Goal: Download file/media

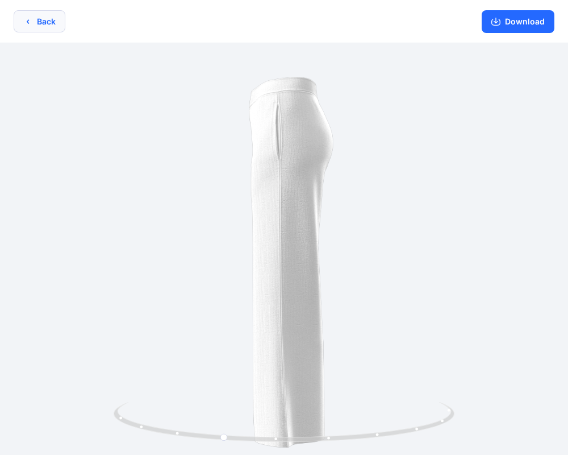
click at [41, 21] on button "Back" at bounding box center [40, 21] width 52 height 22
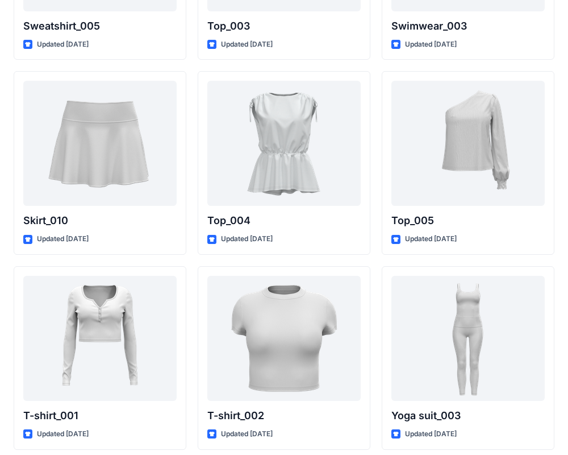
scroll to position [5843, 0]
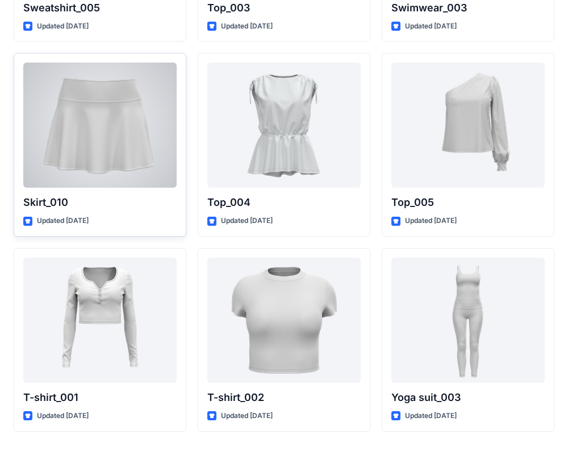
click at [121, 135] on div at bounding box center [99, 125] width 153 height 125
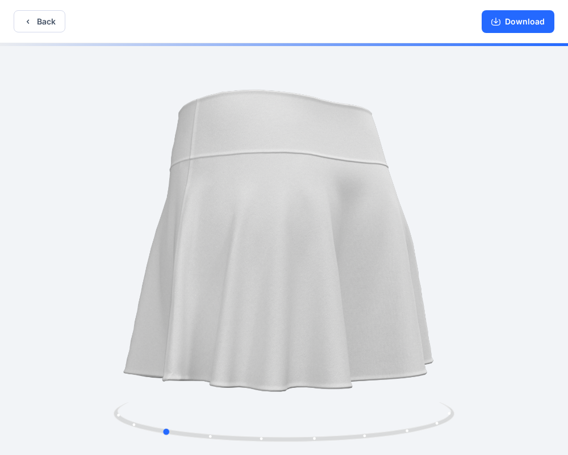
drag, startPoint x: 389, startPoint y: 194, endPoint x: 314, endPoint y: 197, distance: 75.6
click at [268, 199] on div at bounding box center [284, 250] width 568 height 414
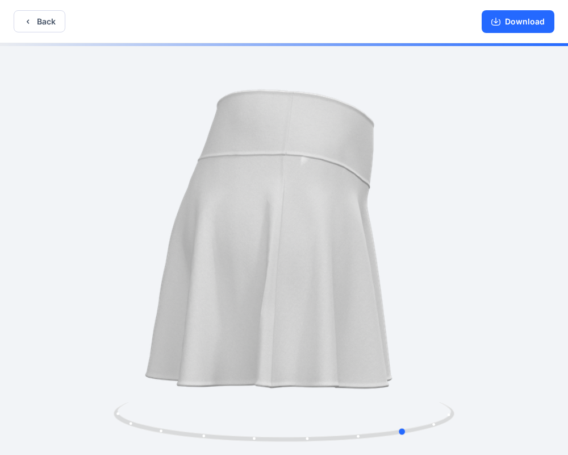
drag, startPoint x: 351, startPoint y: 194, endPoint x: 279, endPoint y: 189, distance: 72.4
click at [256, 197] on div at bounding box center [284, 250] width 568 height 414
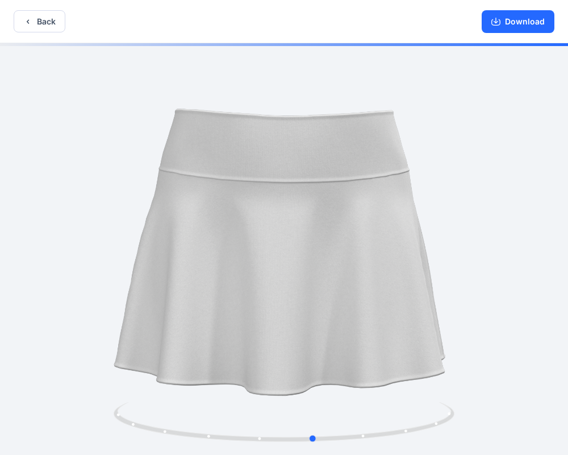
drag, startPoint x: 328, startPoint y: 185, endPoint x: 319, endPoint y: 187, distance: 8.7
click at [244, 185] on div at bounding box center [284, 250] width 568 height 414
click at [318, 187] on div at bounding box center [284, 250] width 568 height 414
click at [526, 31] on button "Download" at bounding box center [518, 21] width 73 height 23
